Goal: Entertainment & Leisure: Browse casually

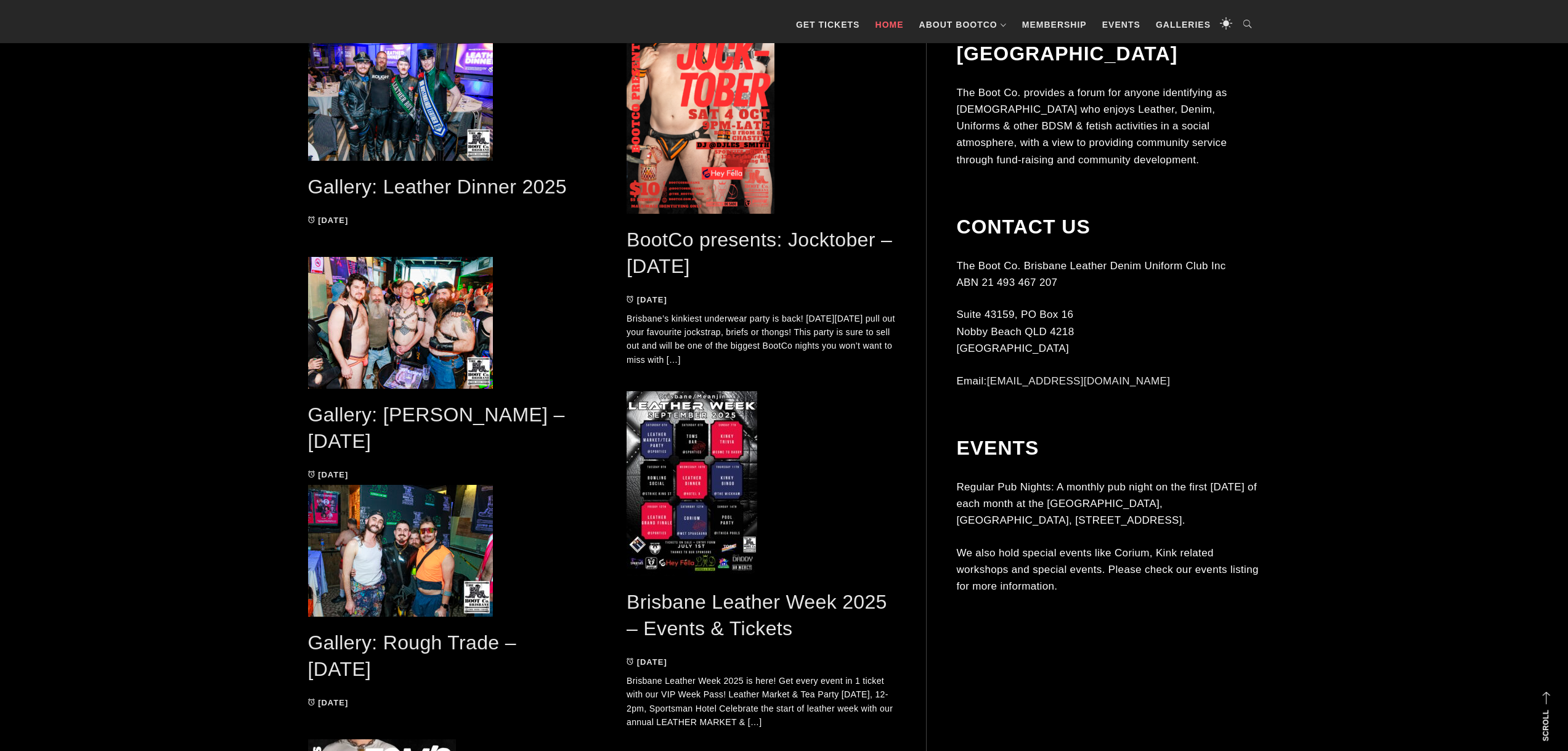
scroll to position [678, 0]
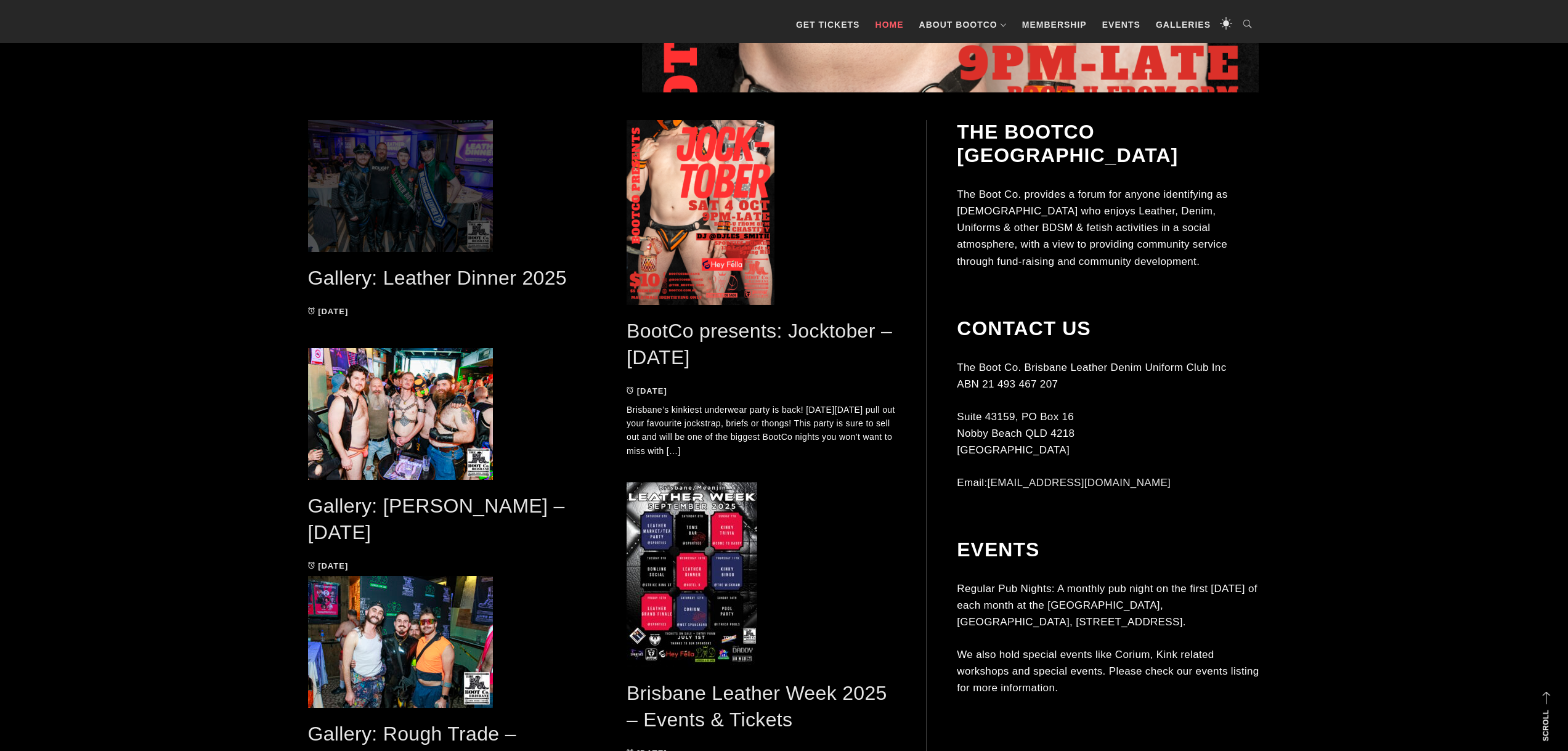
click at [376, 143] on span at bounding box center [443, 186] width 270 height 132
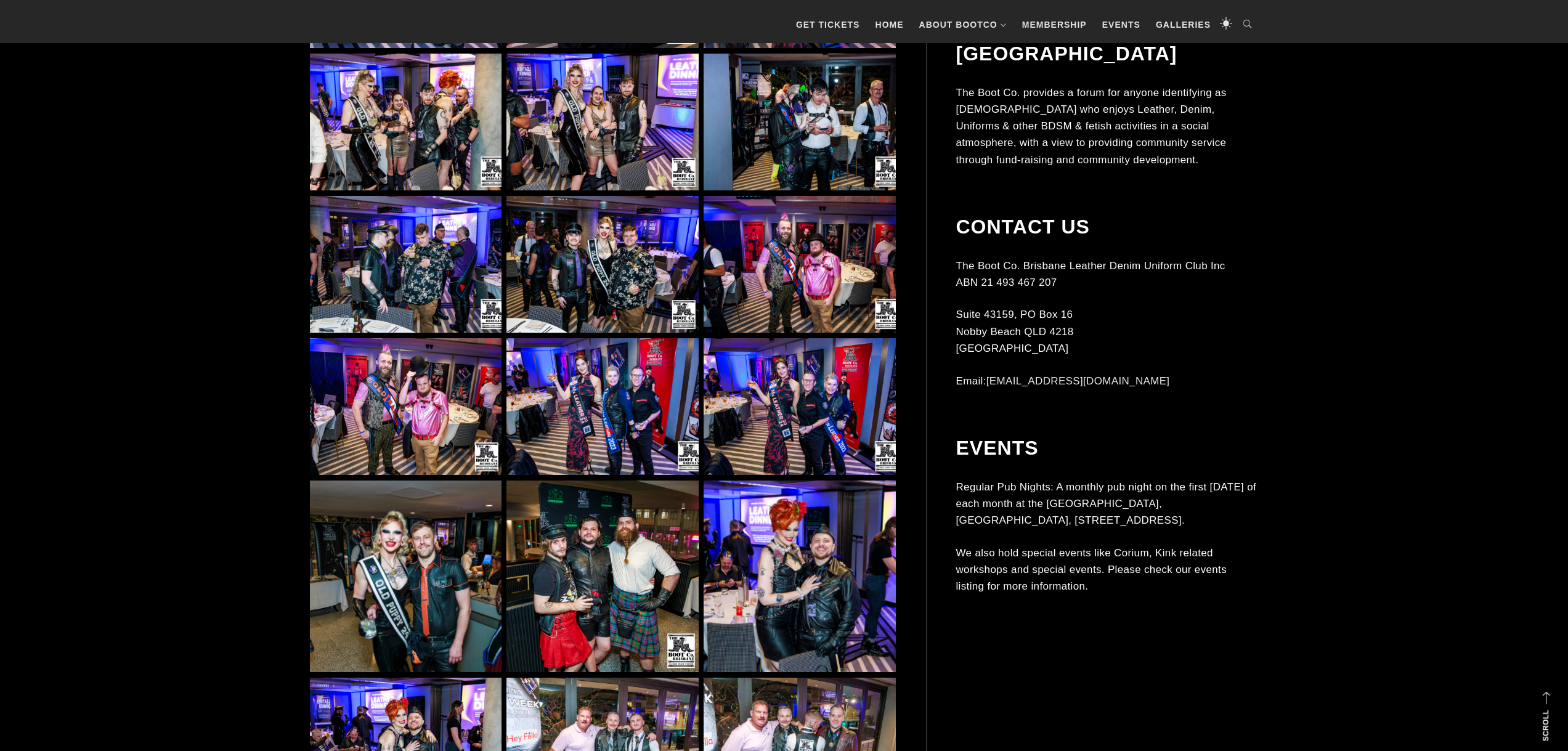
scroll to position [3266, 0]
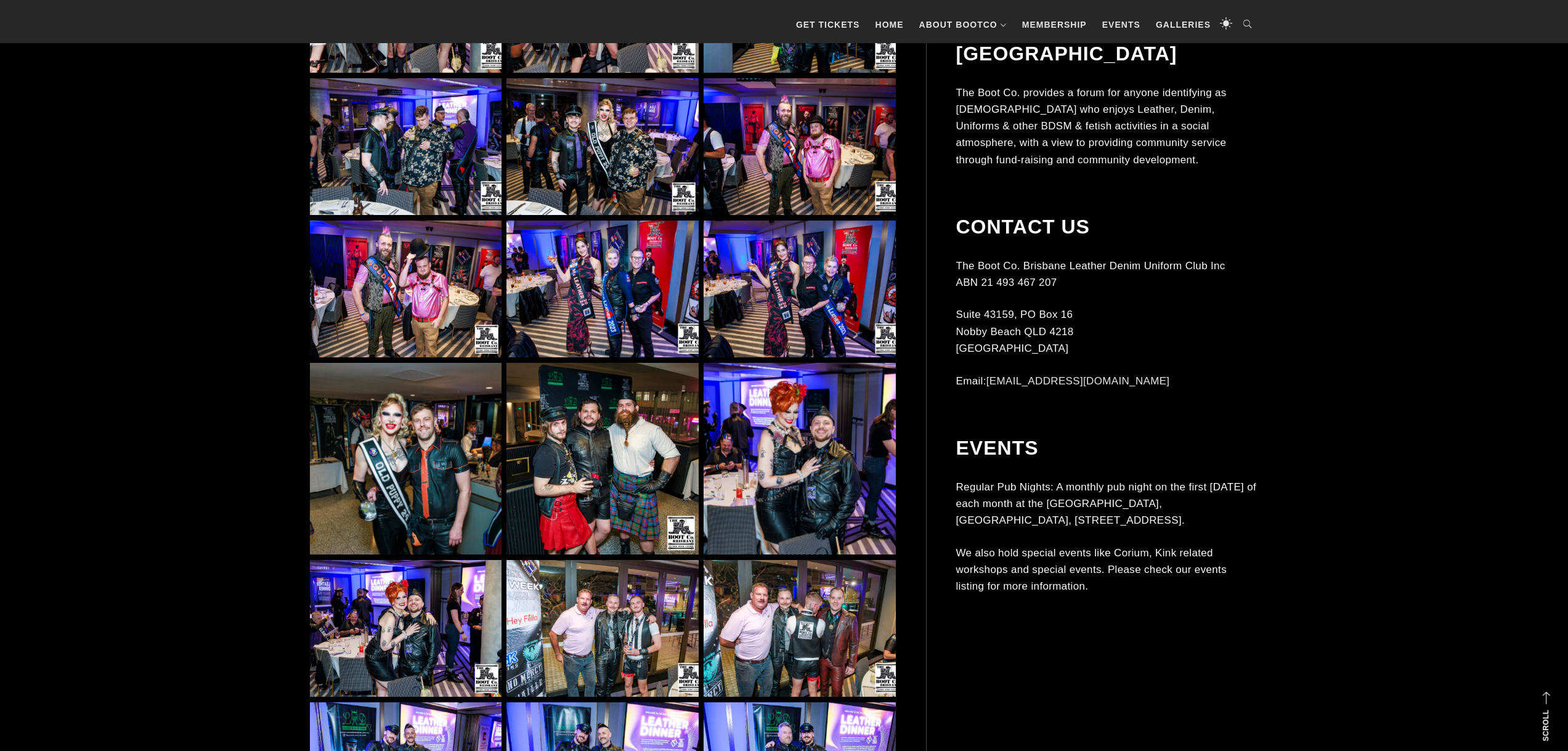
click at [437, 473] on img at bounding box center [405, 459] width 191 height 191
click at [417, 464] on img at bounding box center [405, 459] width 191 height 191
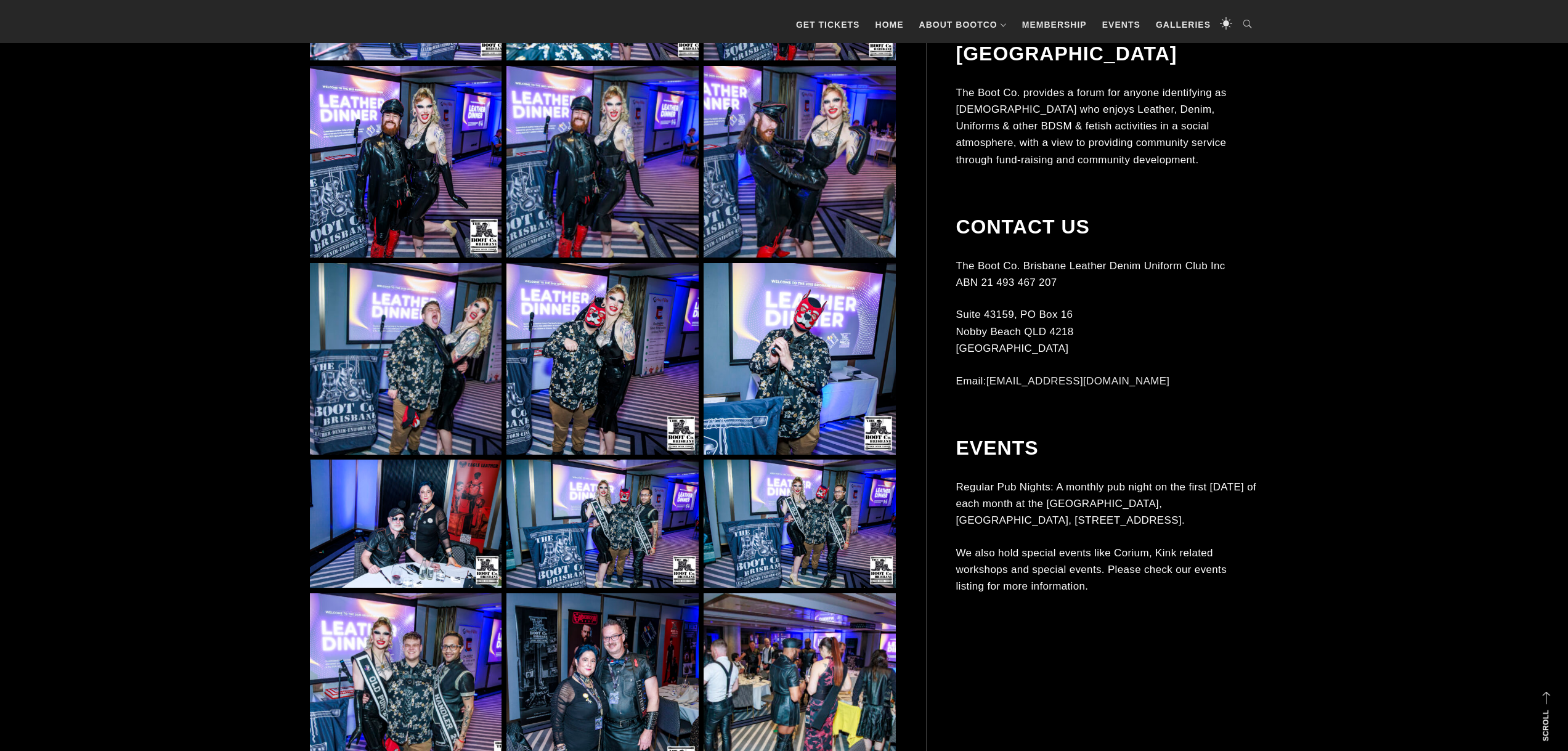
scroll to position [6717, 0]
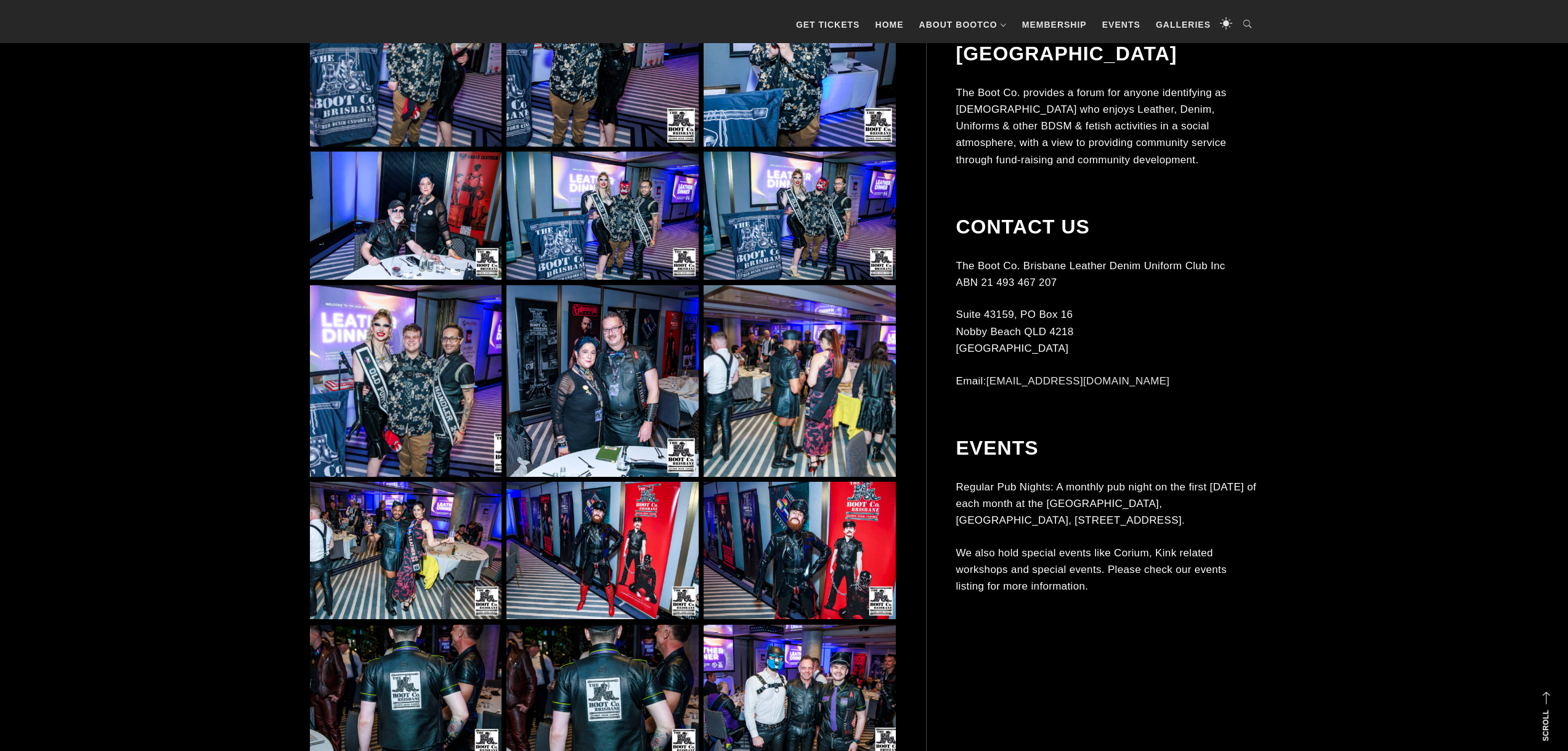
click at [365, 345] on img at bounding box center [405, 381] width 191 height 191
click at [399, 357] on img at bounding box center [405, 381] width 191 height 191
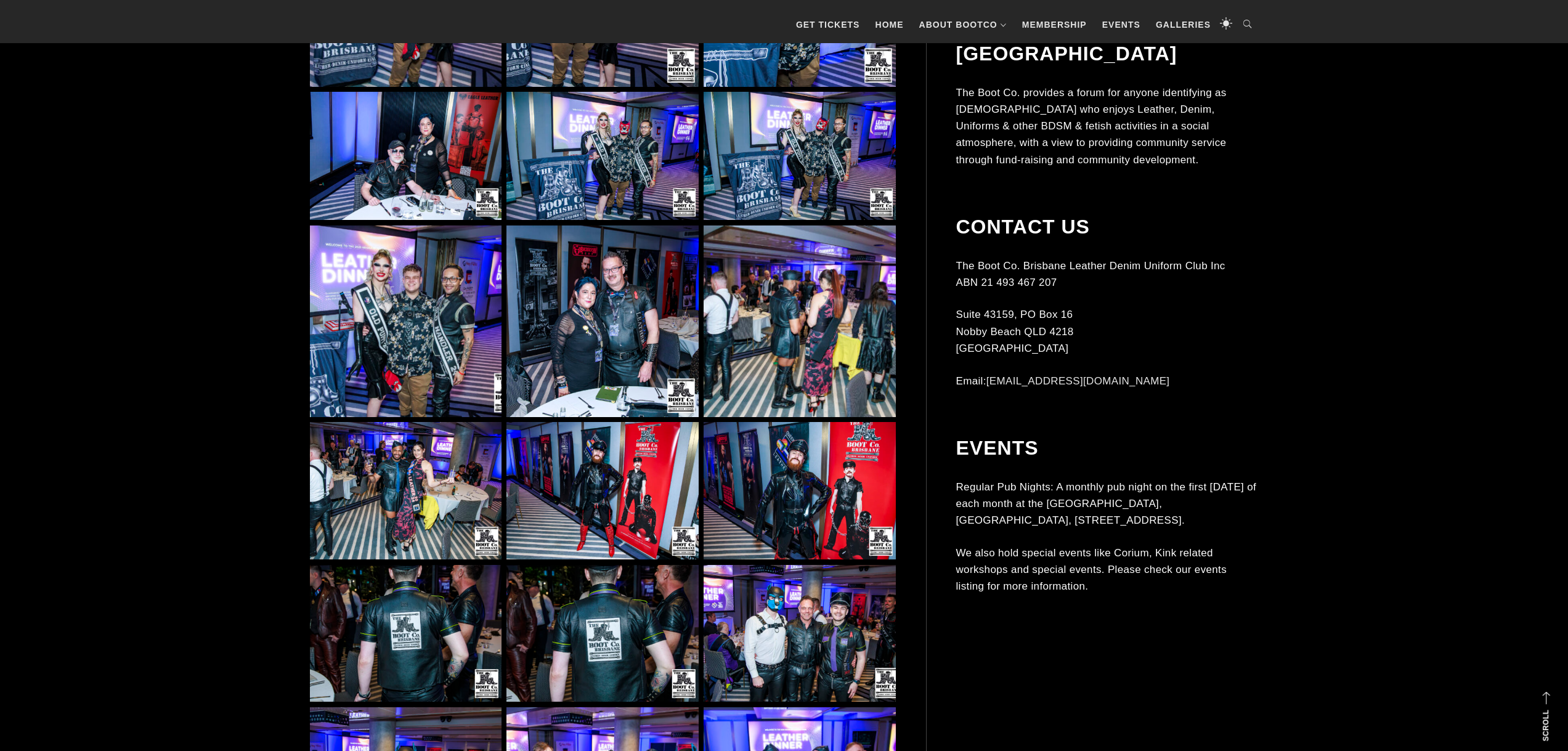
scroll to position [6901, 0]
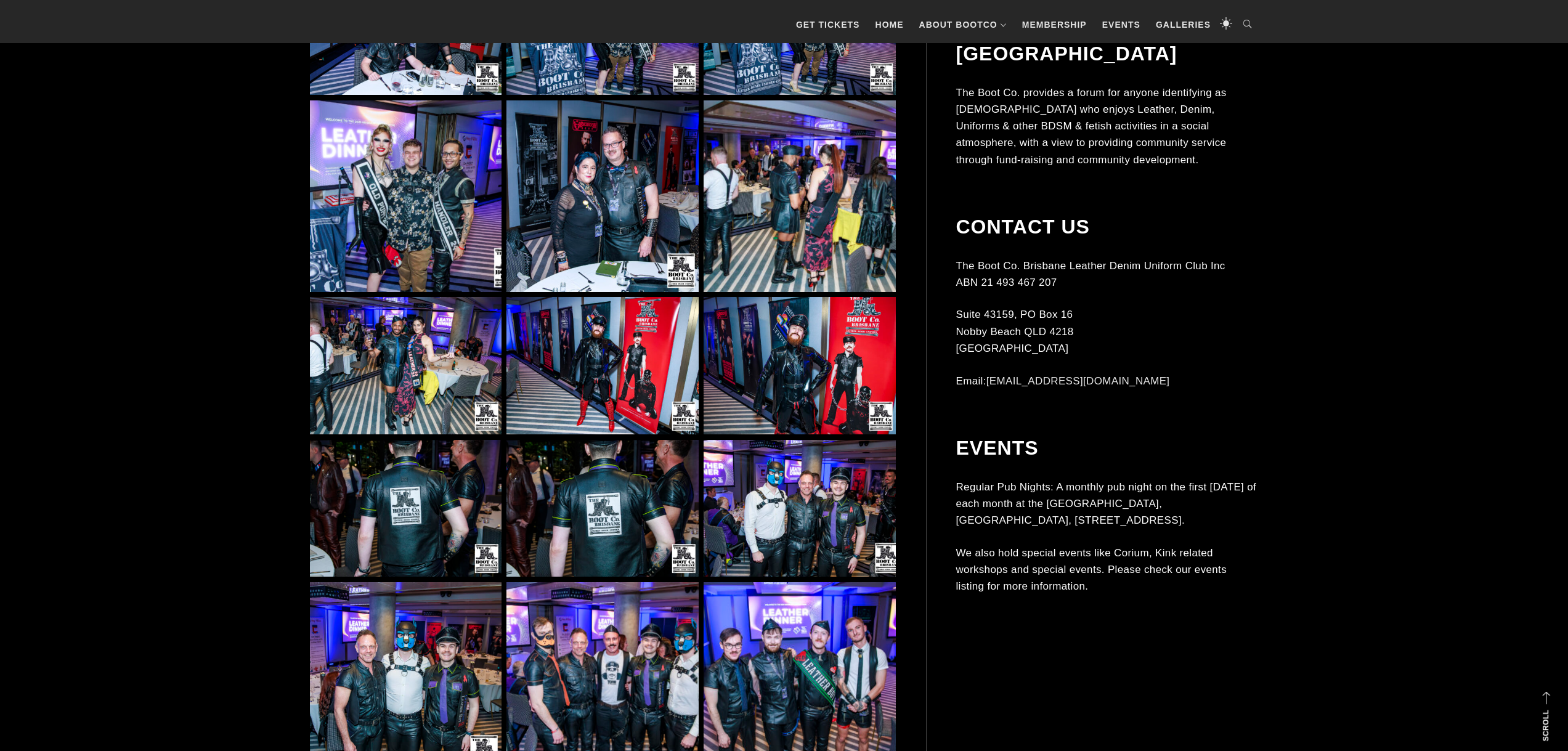
click at [418, 665] on img at bounding box center [405, 678] width 191 height 191
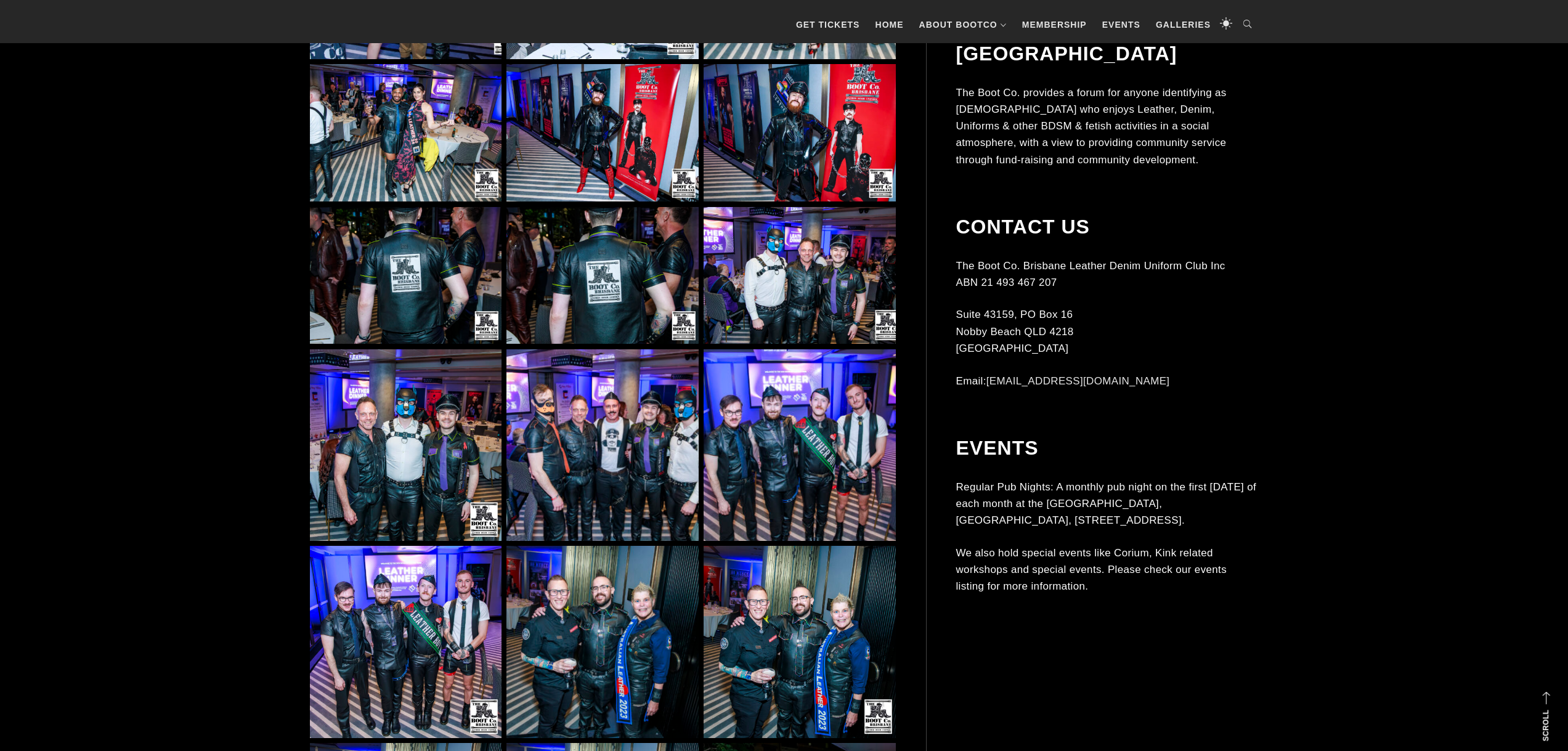
scroll to position [7148, 0]
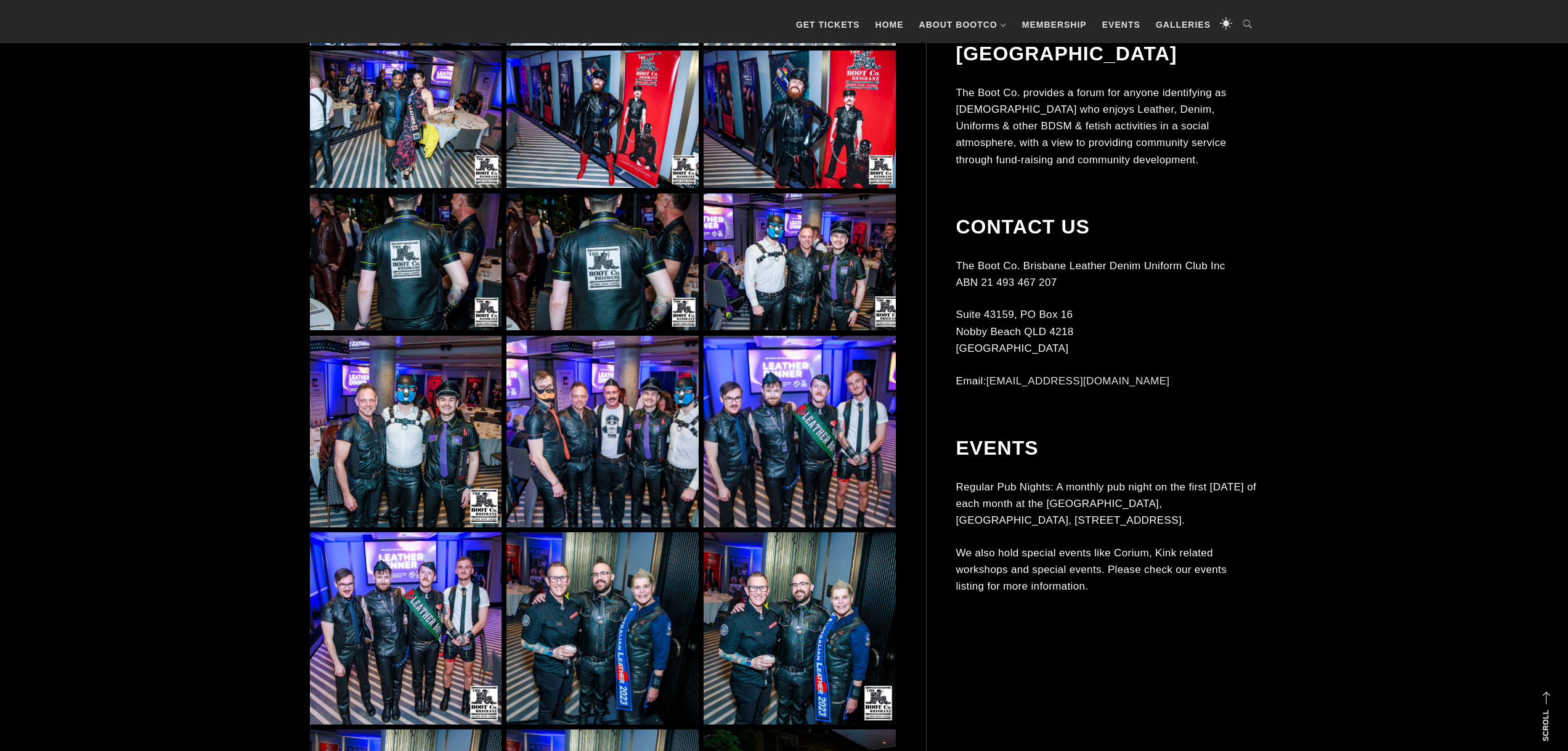
click at [592, 459] on img at bounding box center [602, 431] width 191 height 191
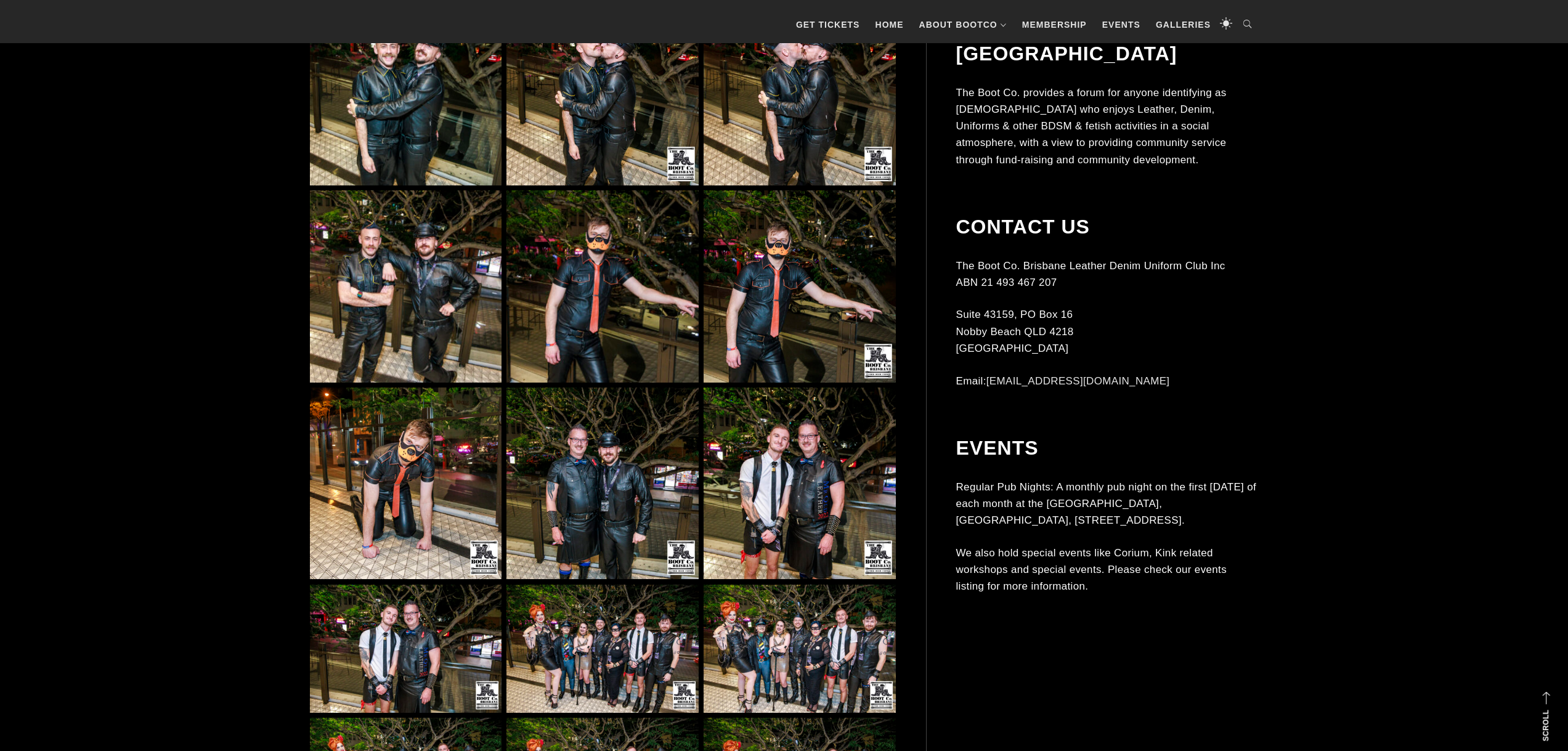
scroll to position [13126, 0]
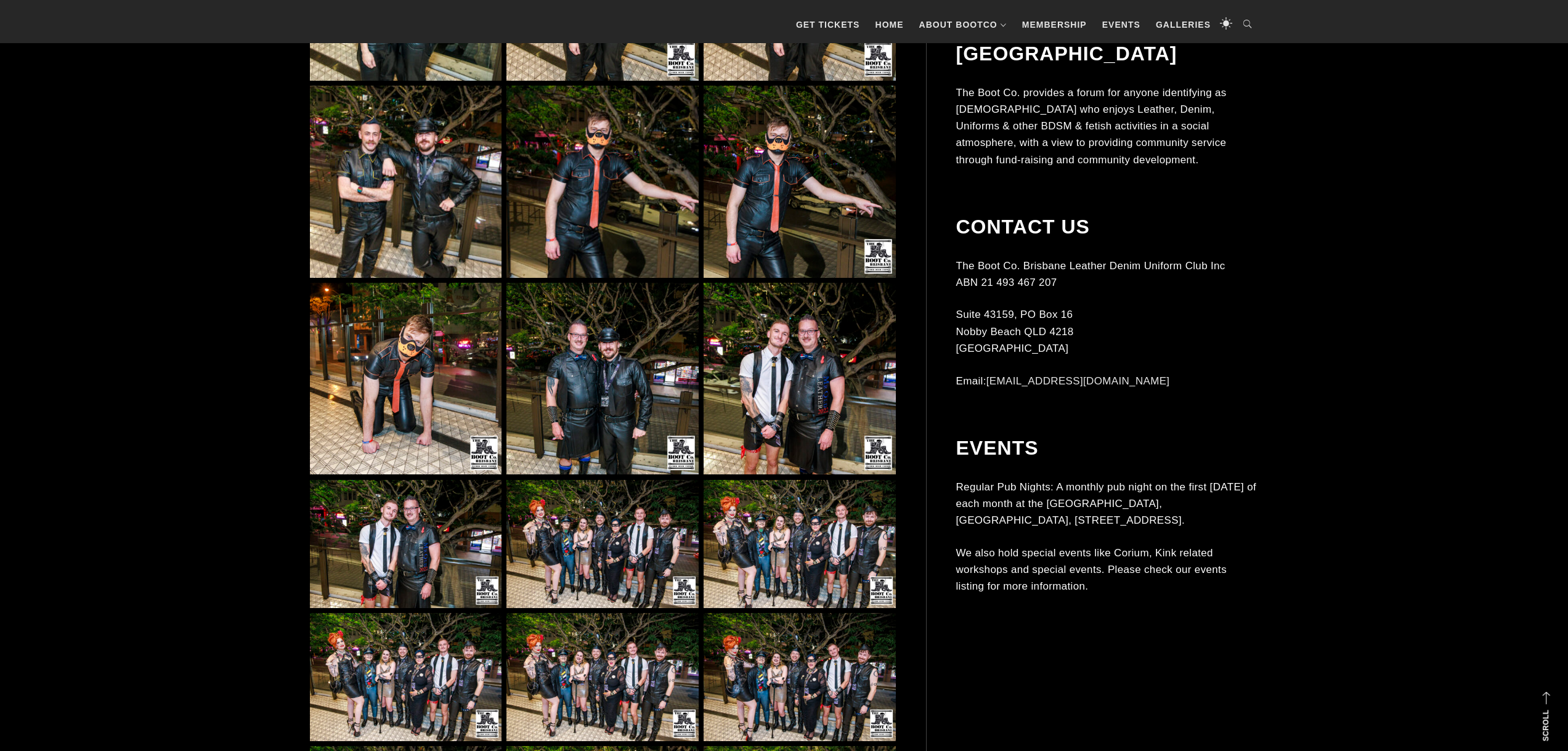
click at [403, 336] on img at bounding box center [405, 379] width 191 height 191
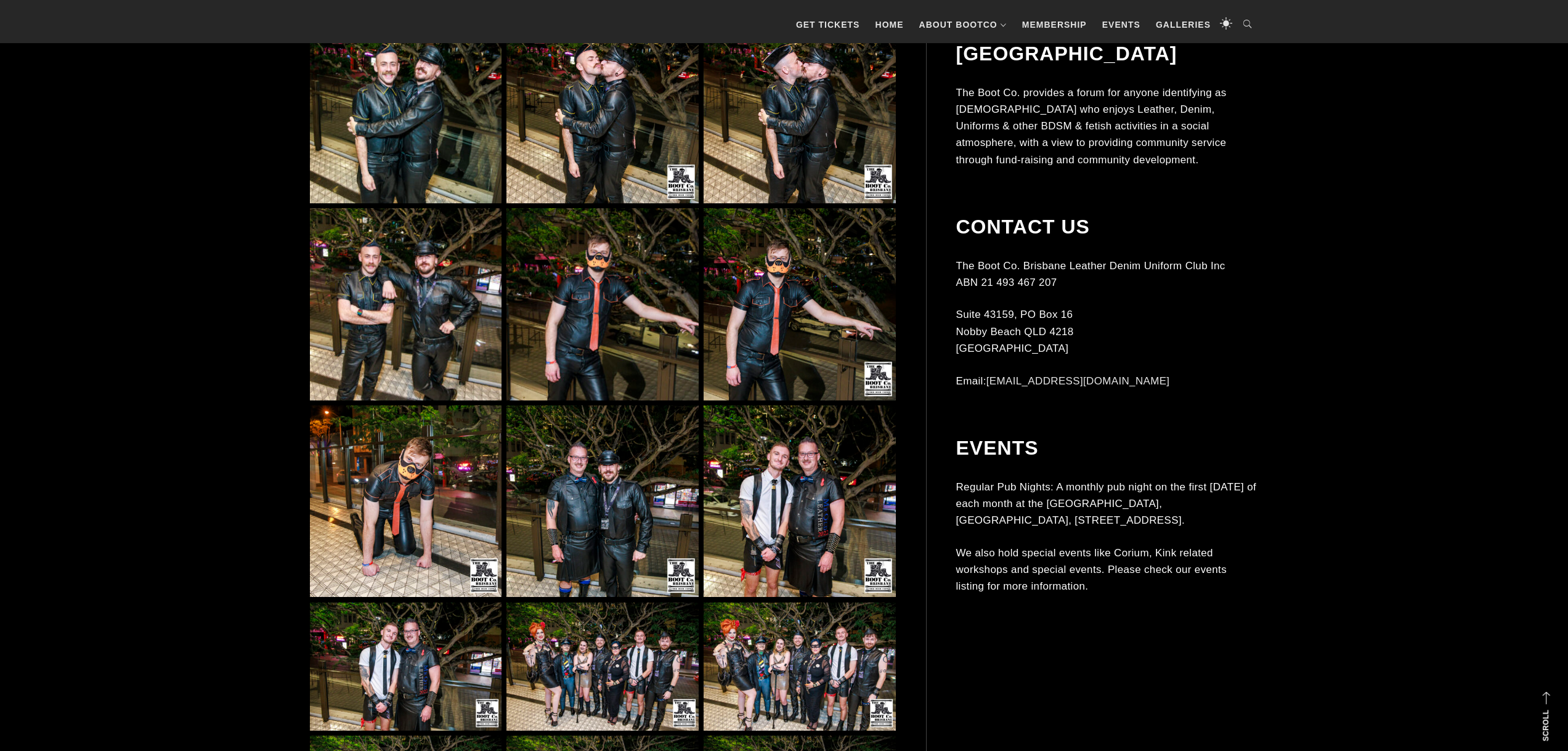
scroll to position [13003, 0]
